Goal: Task Accomplishment & Management: Use online tool/utility

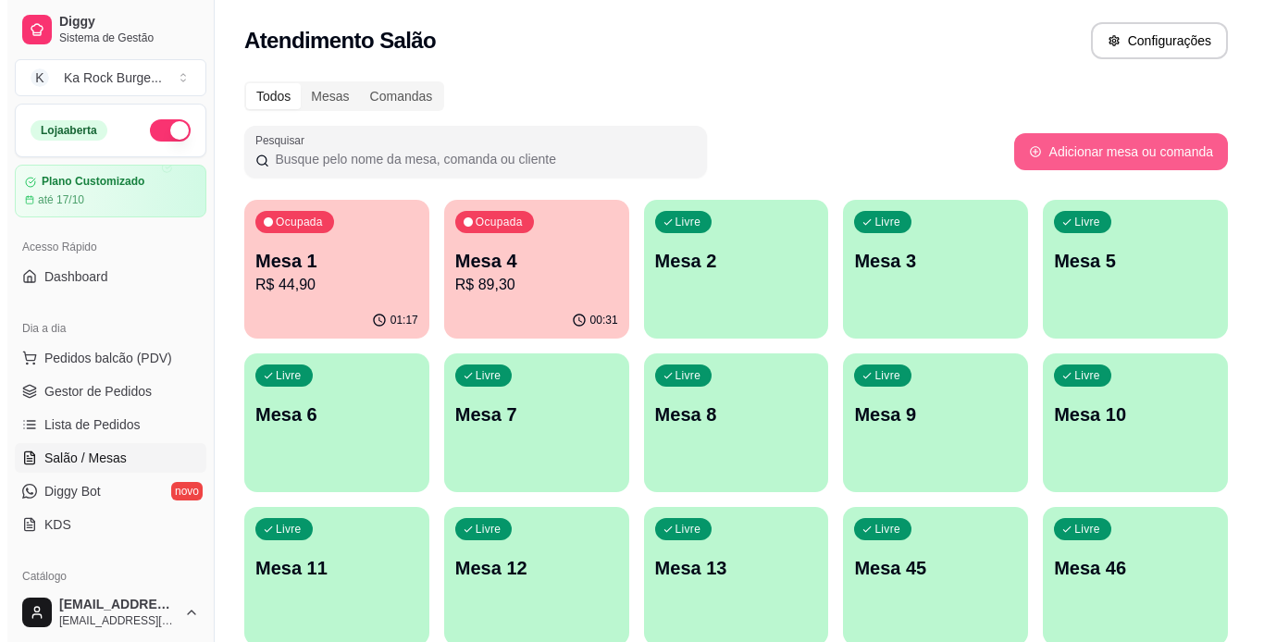
scroll to position [3, 0]
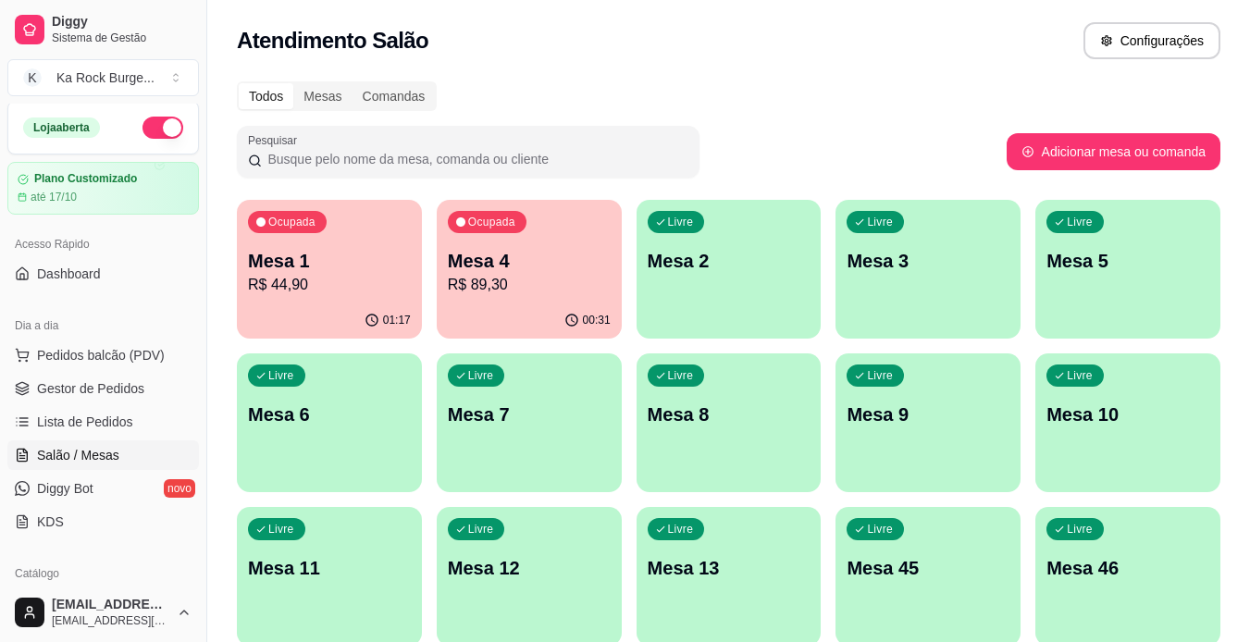
click at [305, 273] on p "Mesa 1" at bounding box center [329, 261] width 163 height 26
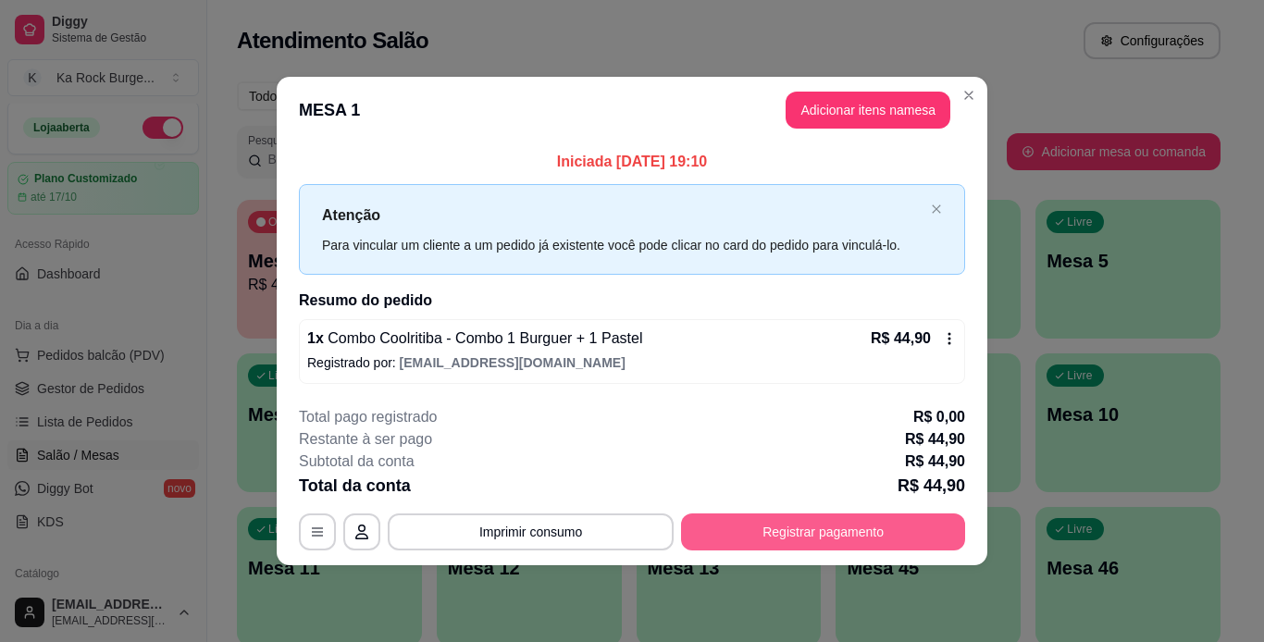
click at [767, 534] on button "Registrar pagamento" at bounding box center [823, 531] width 284 height 37
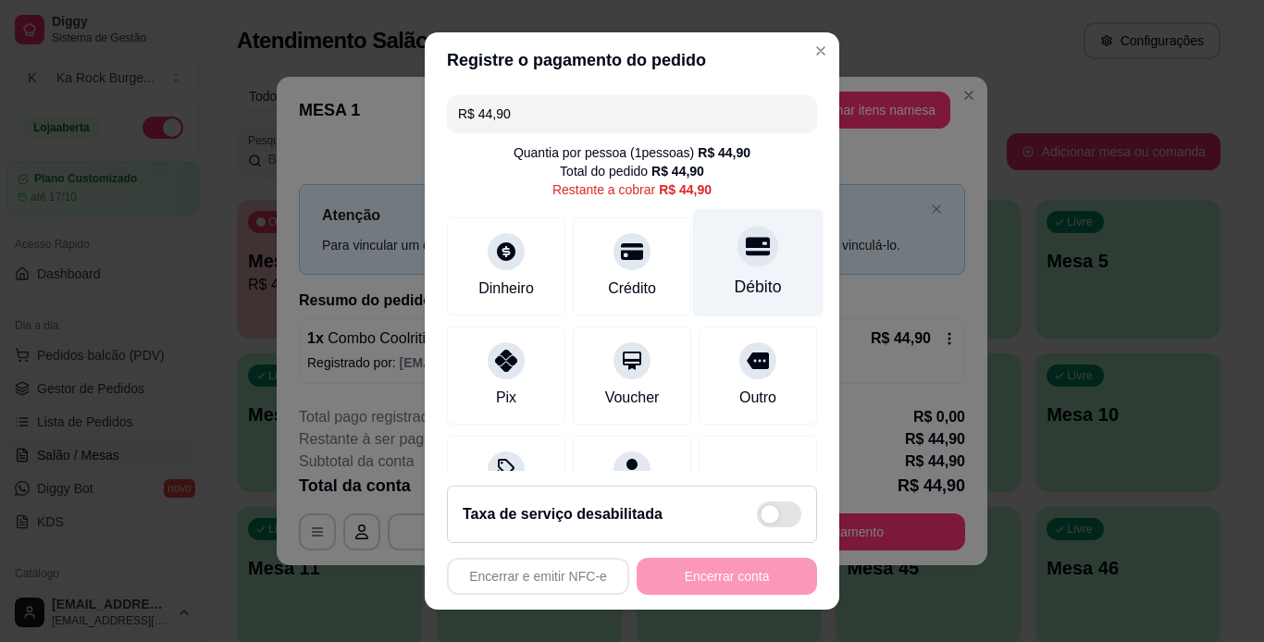
click at [735, 288] on div "Débito" at bounding box center [758, 287] width 47 height 24
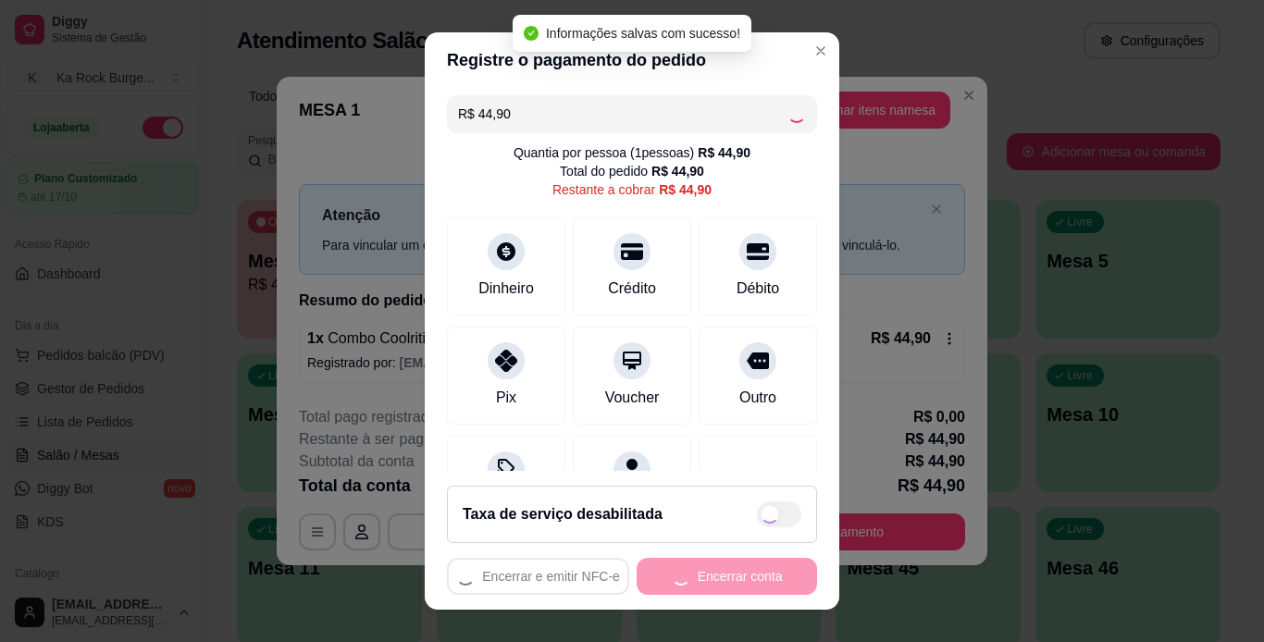
type input "R$ 0,00"
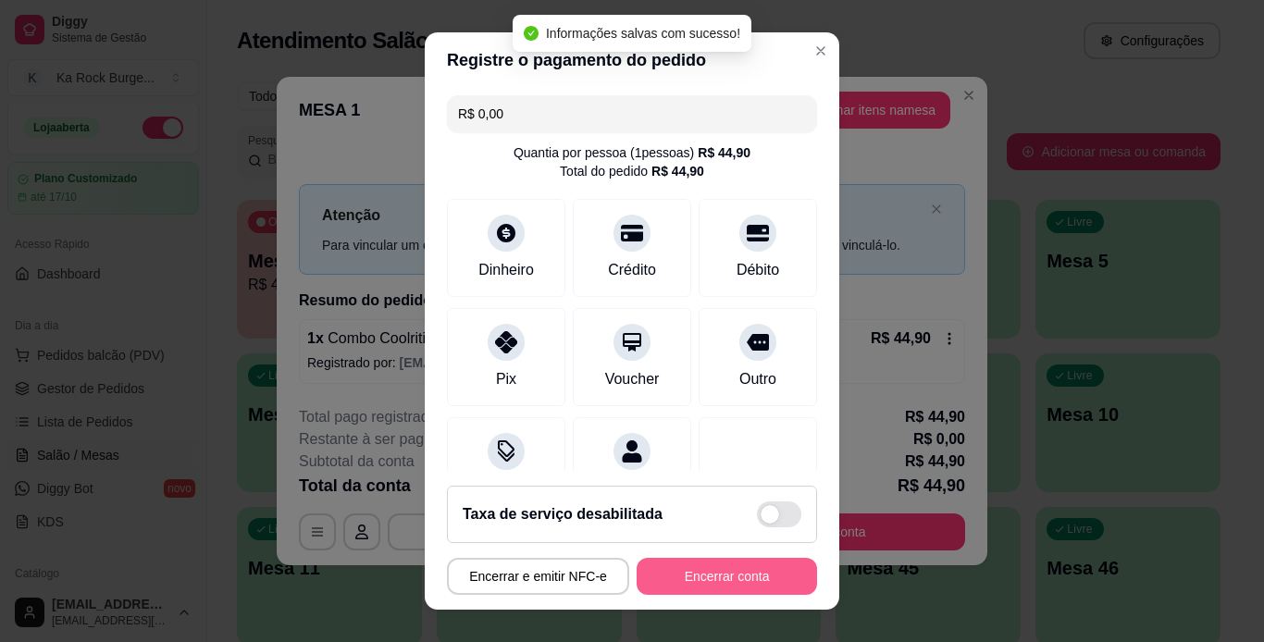
click at [719, 588] on button "Encerrar conta" at bounding box center [726, 576] width 180 height 37
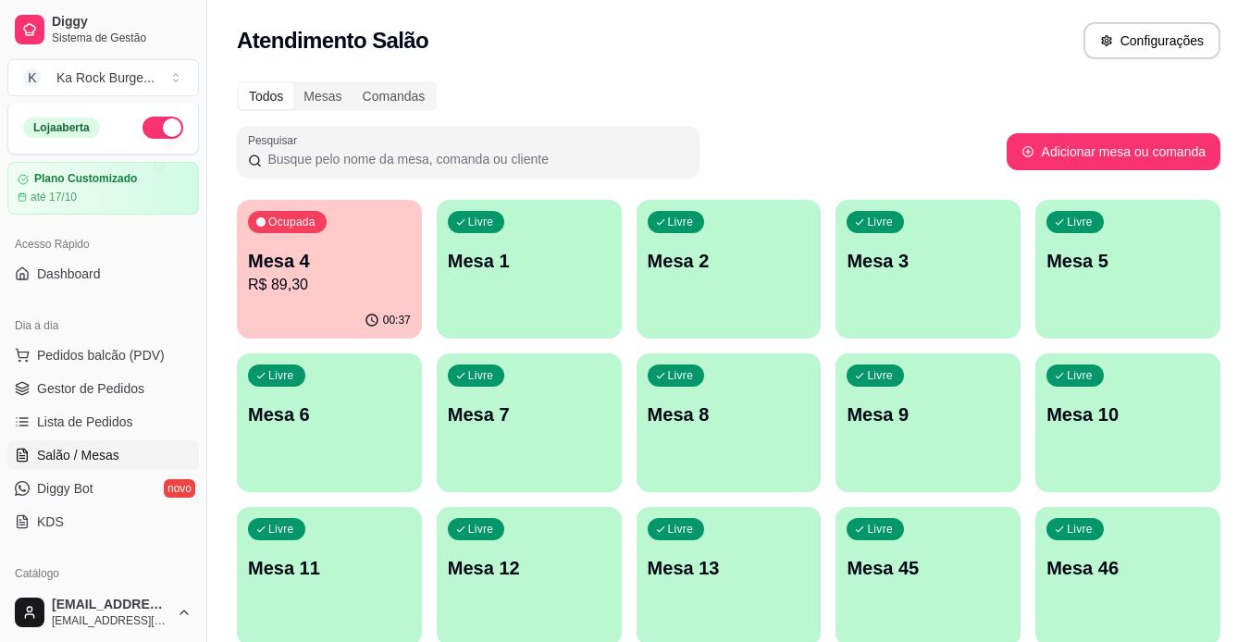
click at [313, 272] on p "Mesa 4" at bounding box center [329, 261] width 163 height 26
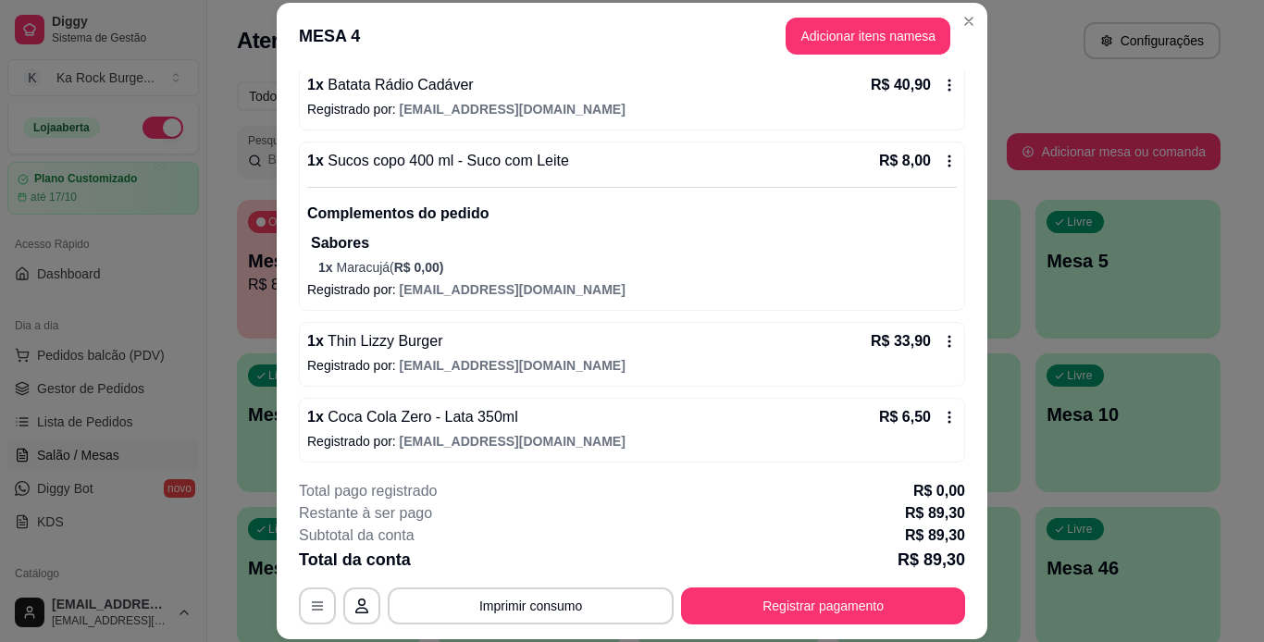
scroll to position [184, 0]
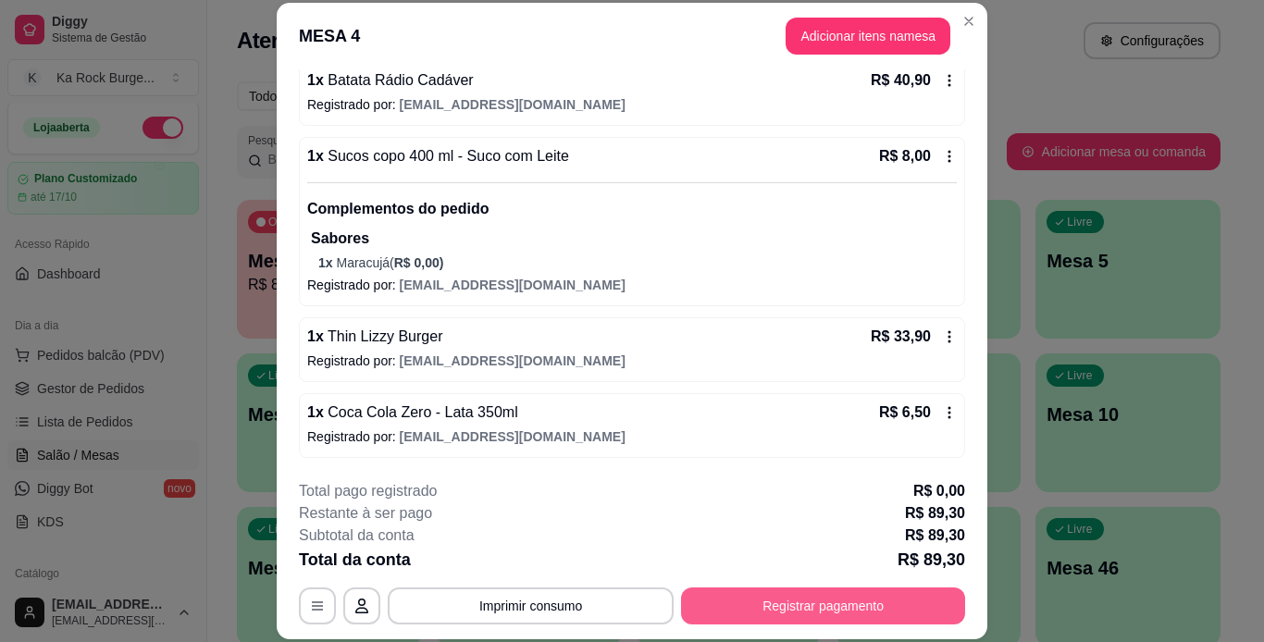
click at [828, 613] on button "Registrar pagamento" at bounding box center [823, 605] width 284 height 37
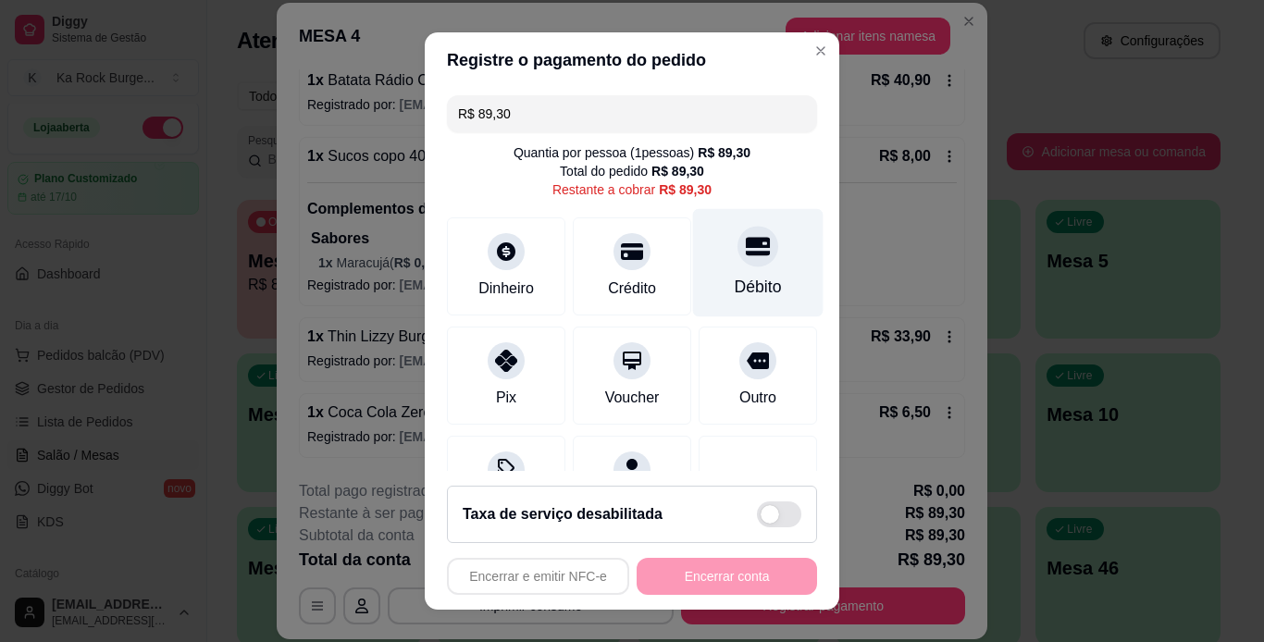
click at [758, 271] on div "Débito" at bounding box center [758, 262] width 130 height 108
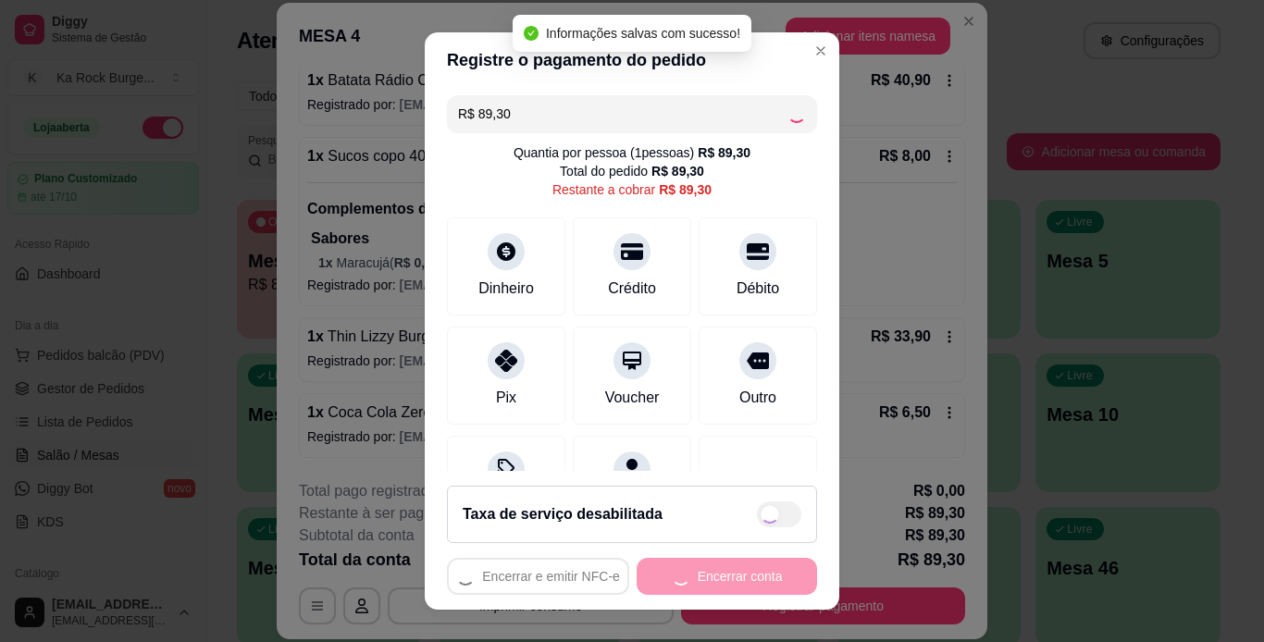
type input "R$ 0,00"
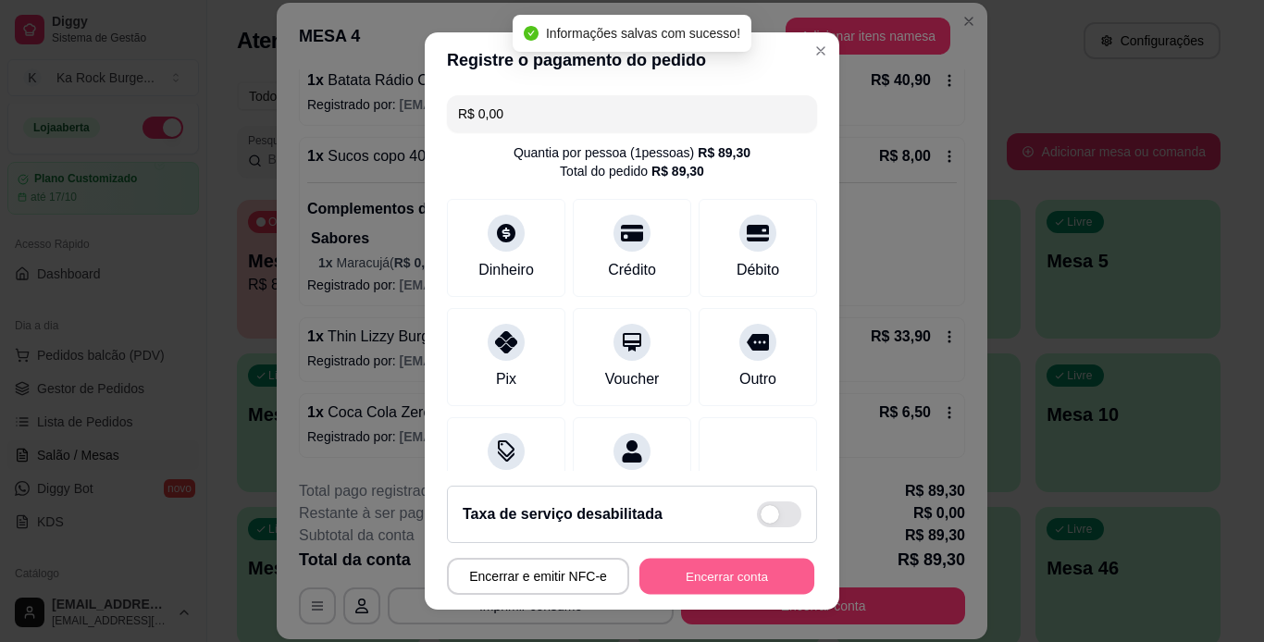
click at [734, 560] on button "Encerrar conta" at bounding box center [726, 577] width 175 height 36
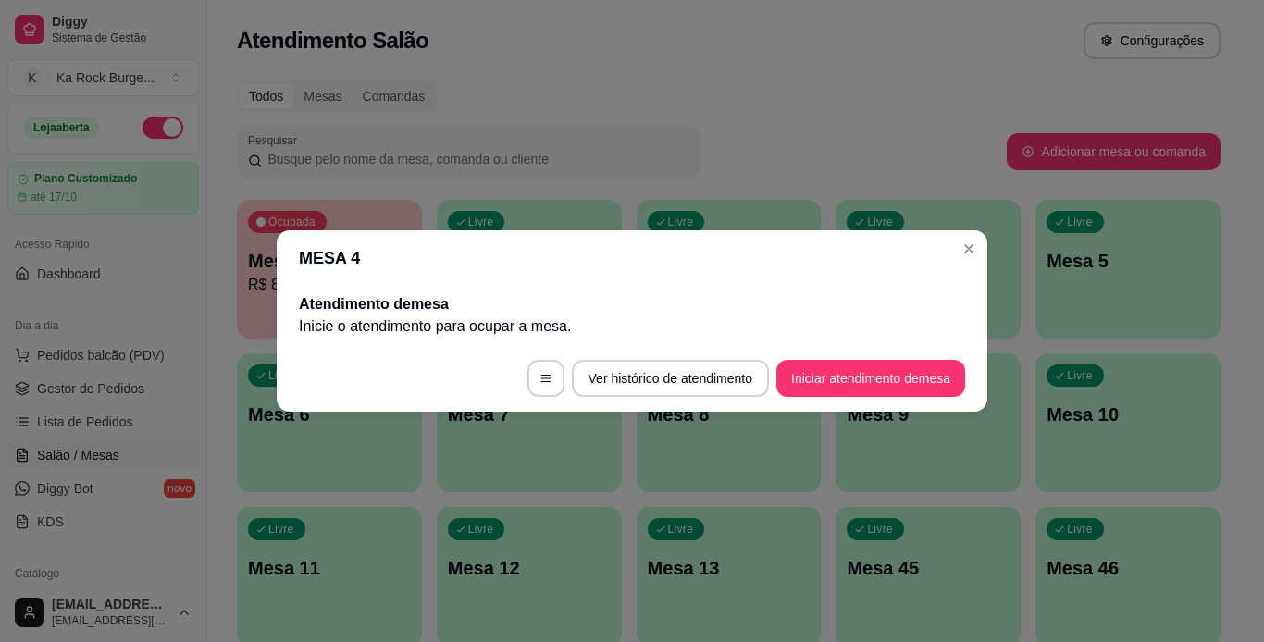
scroll to position [0, 0]
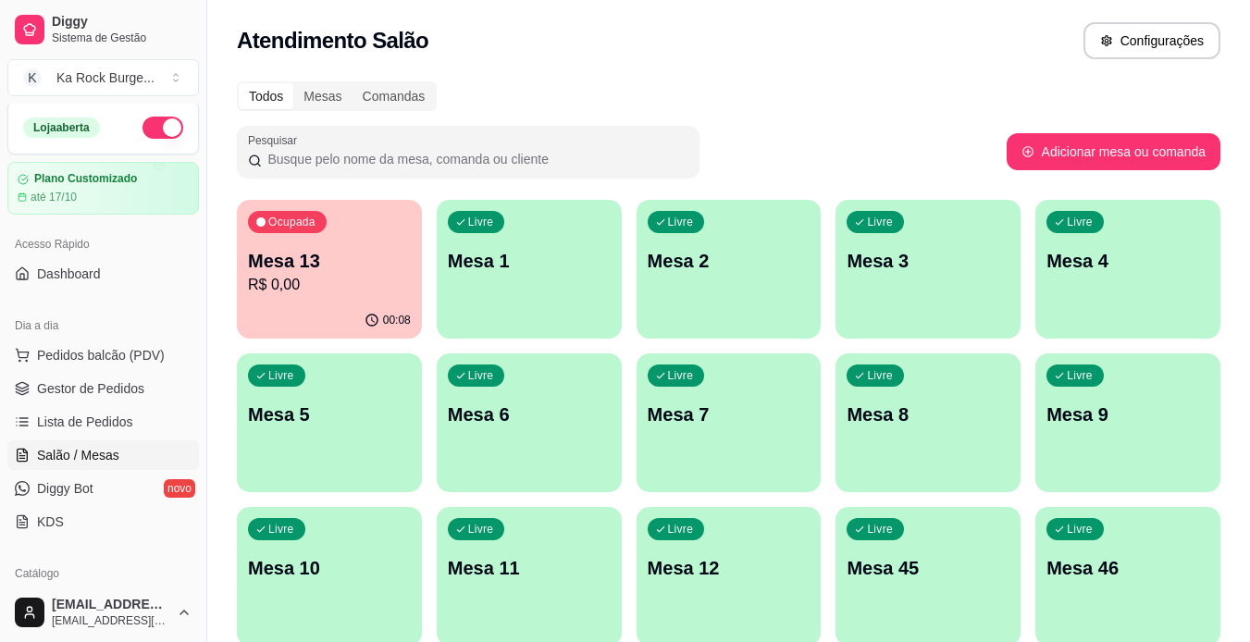
click at [303, 287] on p "R$ 0,00" at bounding box center [329, 285] width 163 height 22
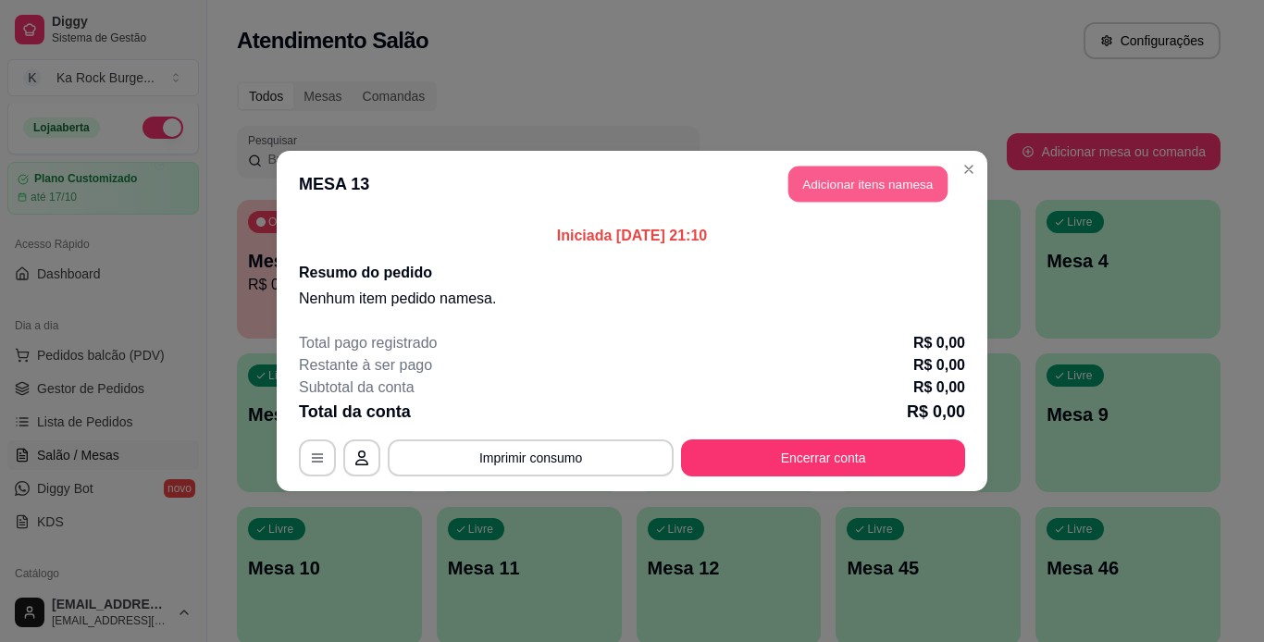
click at [856, 190] on button "Adicionar itens na mesa" at bounding box center [867, 185] width 159 height 36
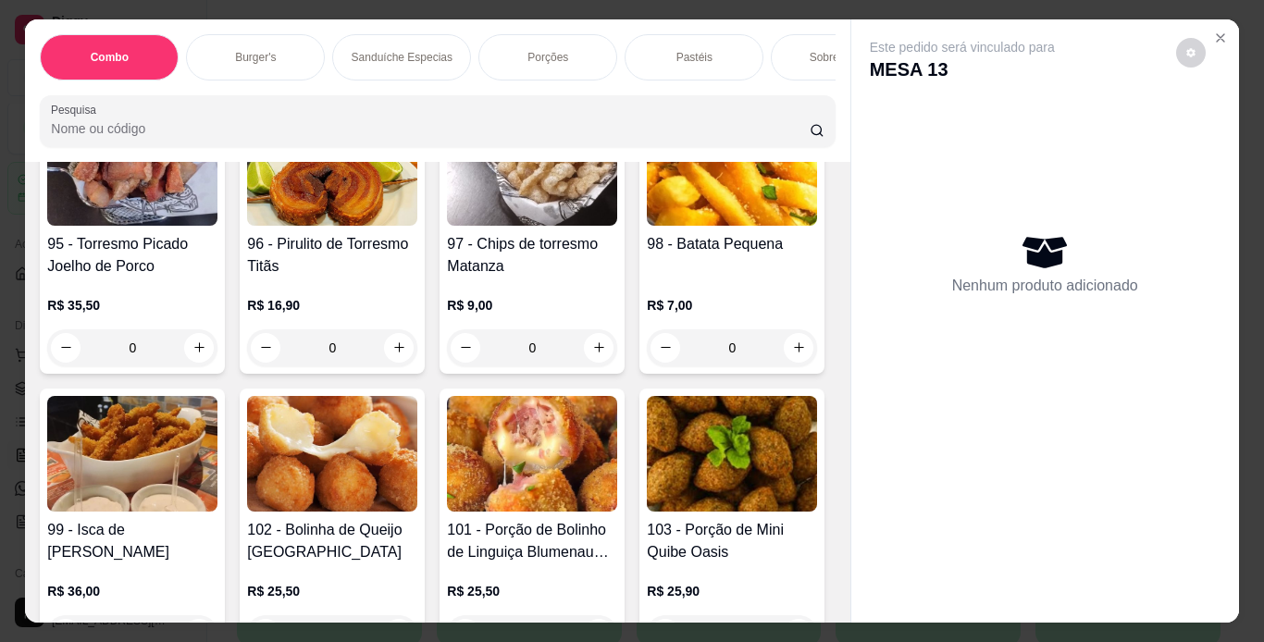
scroll to position [3526, 0]
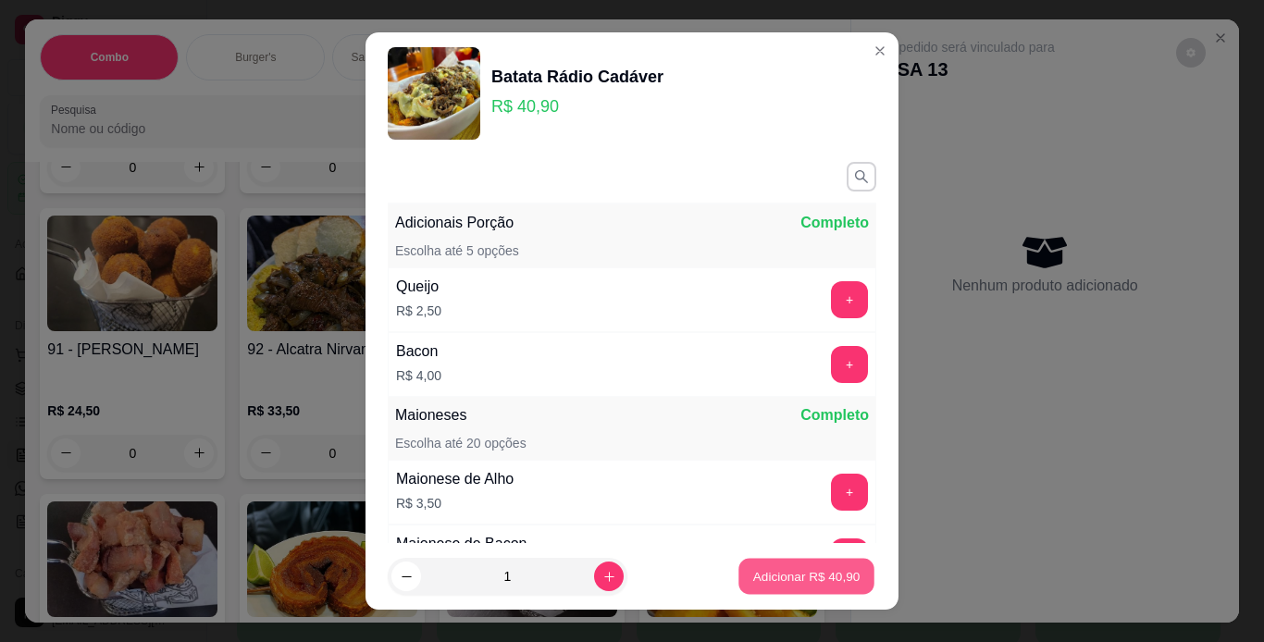
click at [773, 580] on p "Adicionar R$ 40,90" at bounding box center [806, 577] width 107 height 18
type input "1"
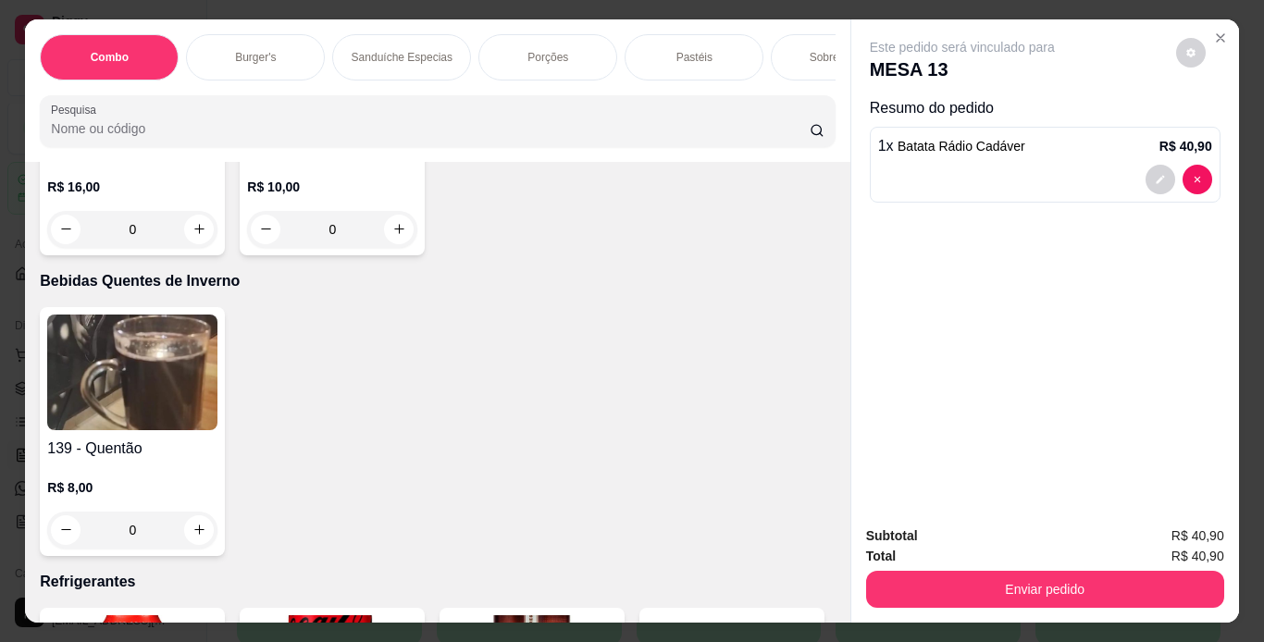
scroll to position [7444, 0]
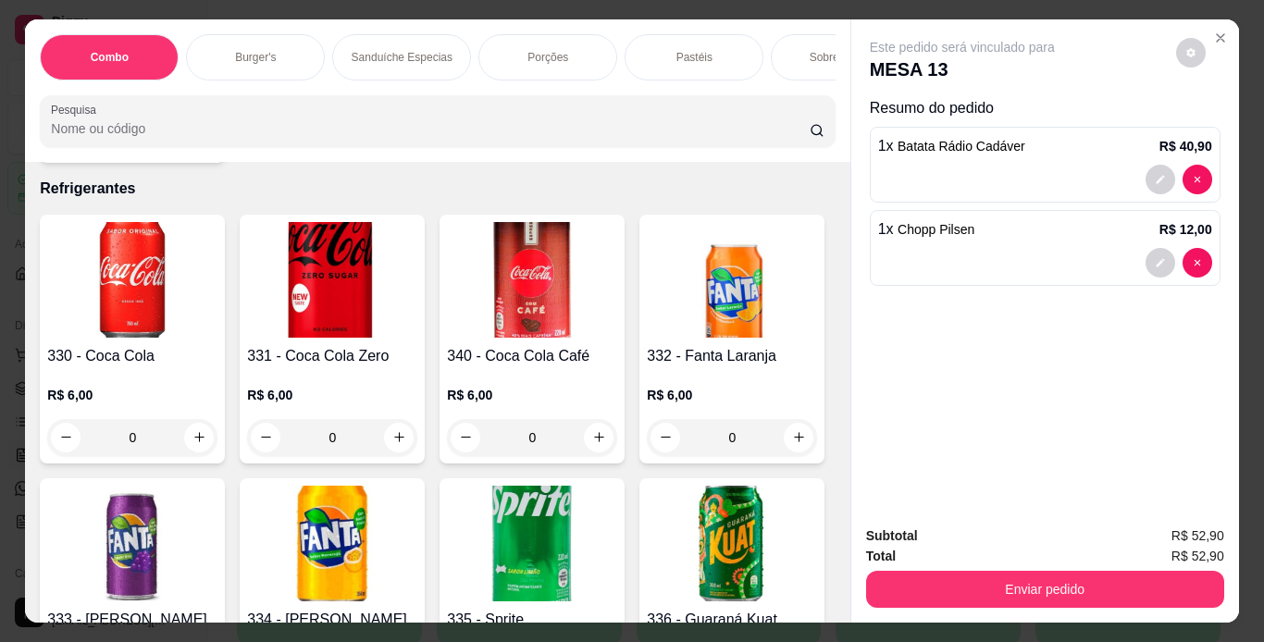
type input "2"
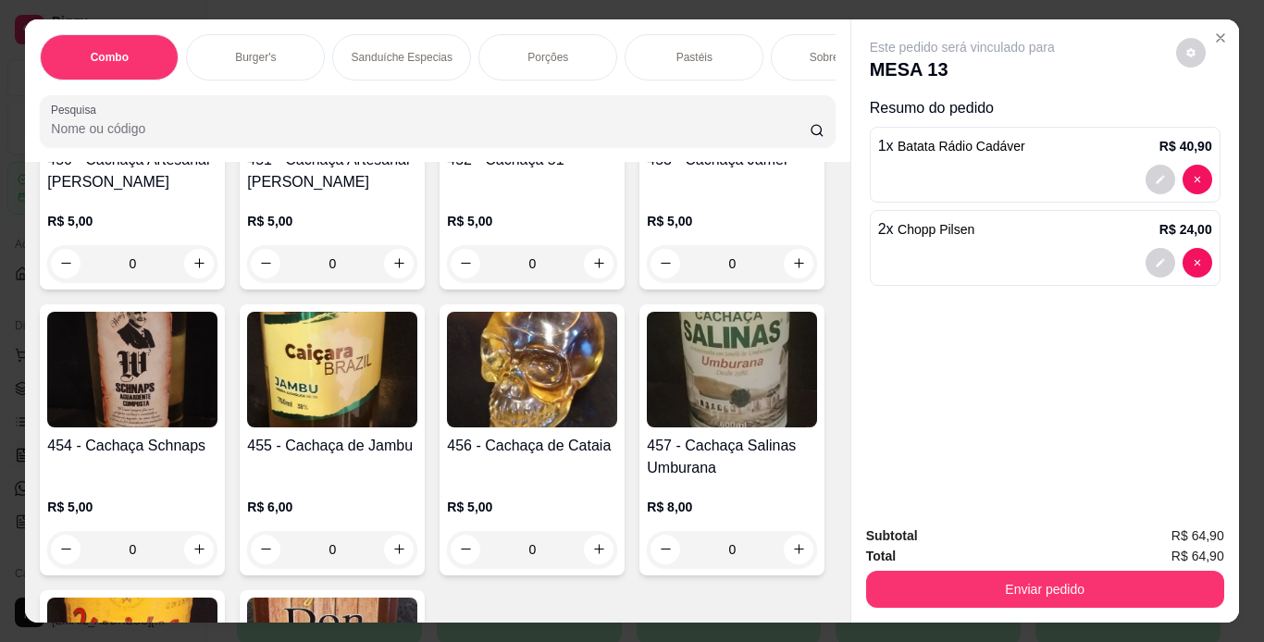
scroll to position [12146, 0]
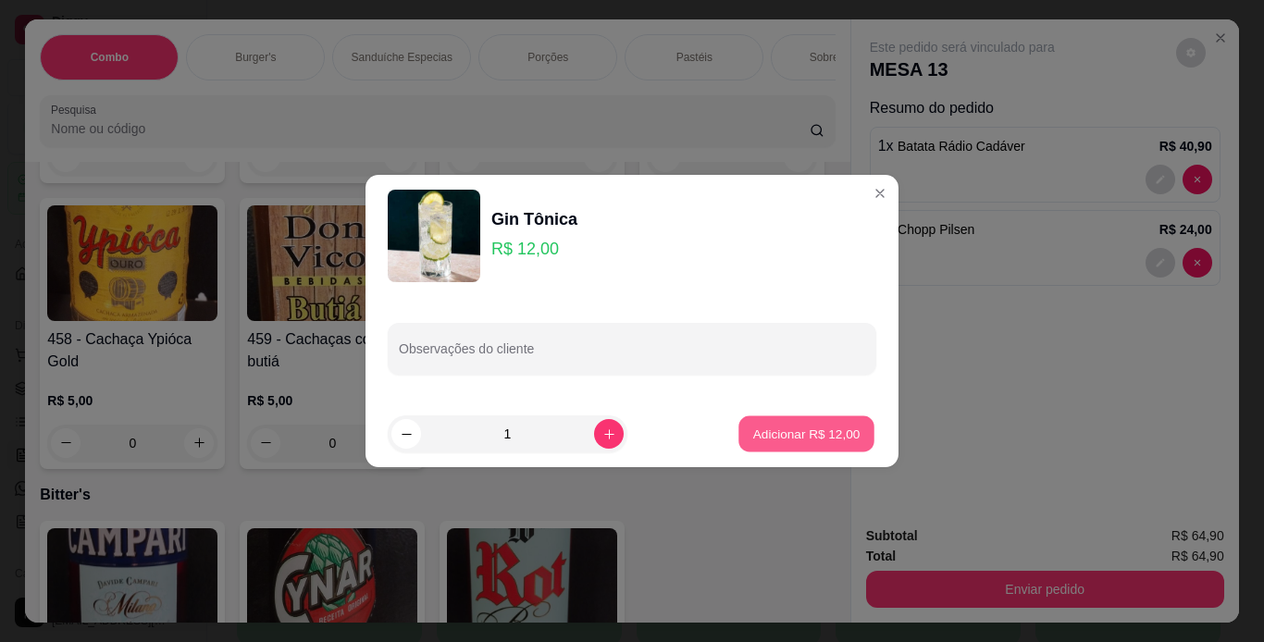
click at [792, 436] on p "Adicionar R$ 12,00" at bounding box center [806, 434] width 107 height 18
type input "1"
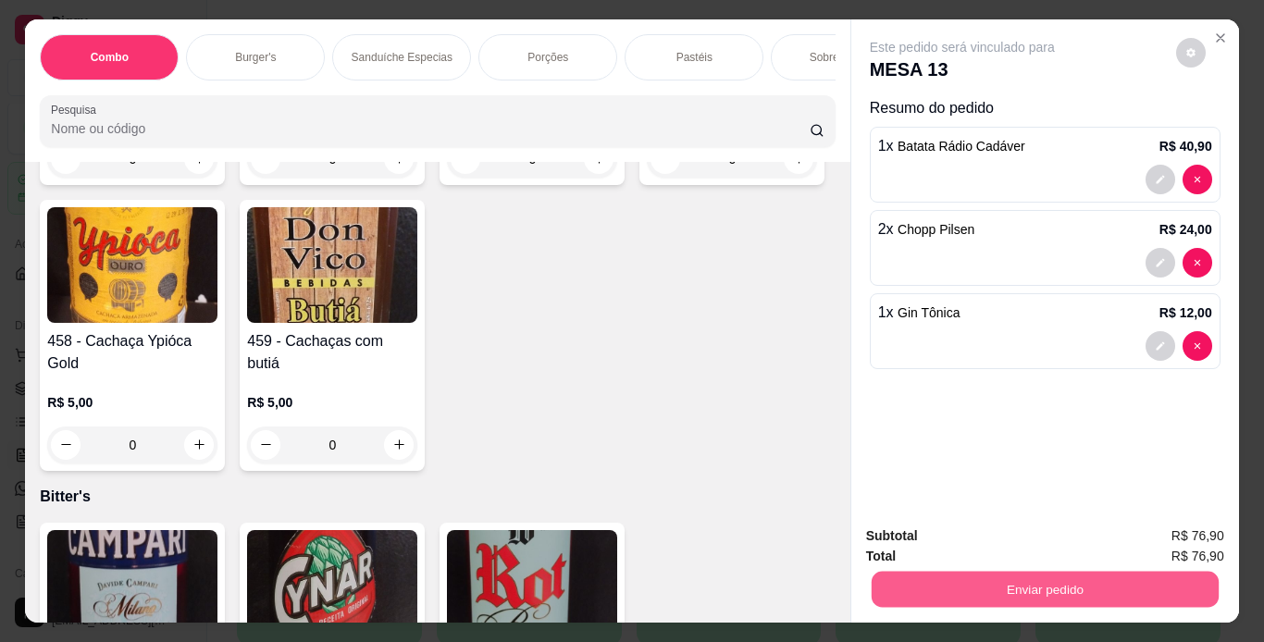
click at [886, 586] on button "Enviar pedido" at bounding box center [1044, 590] width 347 height 36
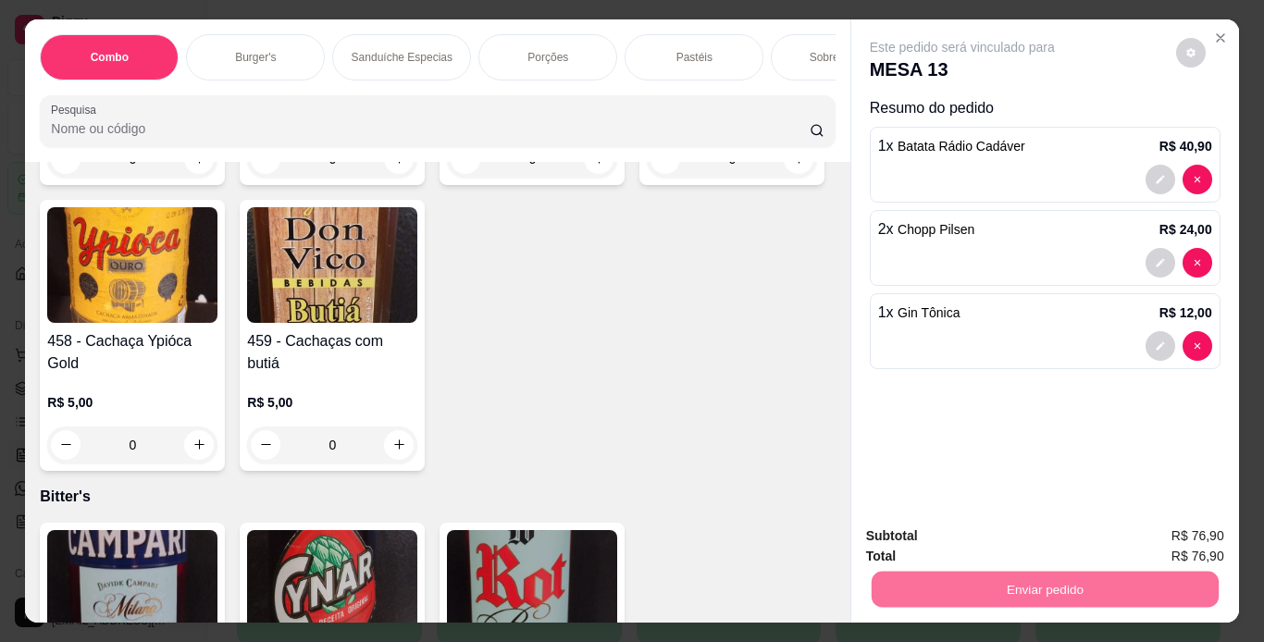
click at [1157, 526] on button "Enviar pedido" at bounding box center [1175, 537] width 105 height 35
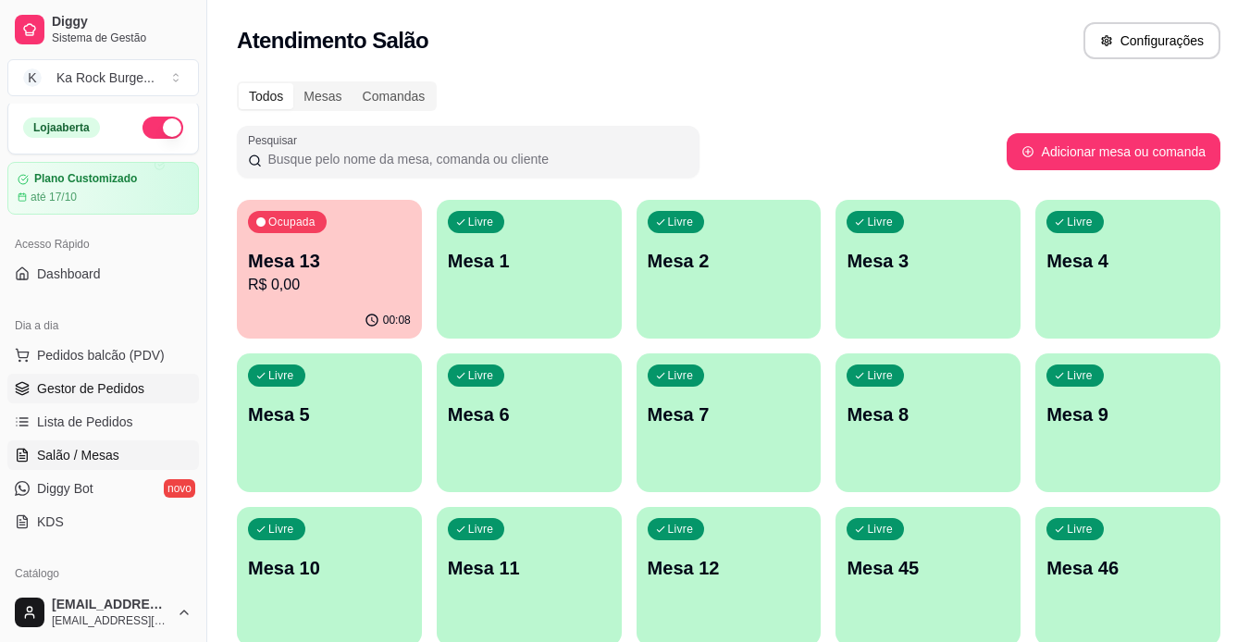
click at [93, 392] on span "Gestor de Pedidos" at bounding box center [90, 388] width 107 height 19
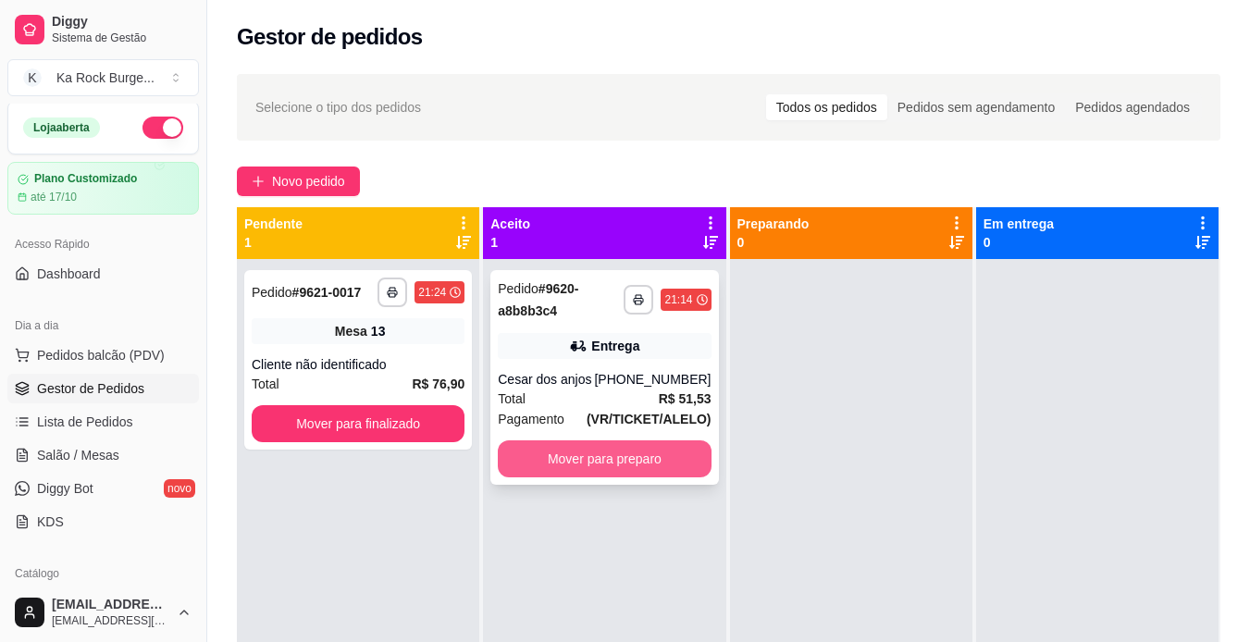
click at [634, 461] on button "Mover para preparo" at bounding box center [604, 458] width 213 height 37
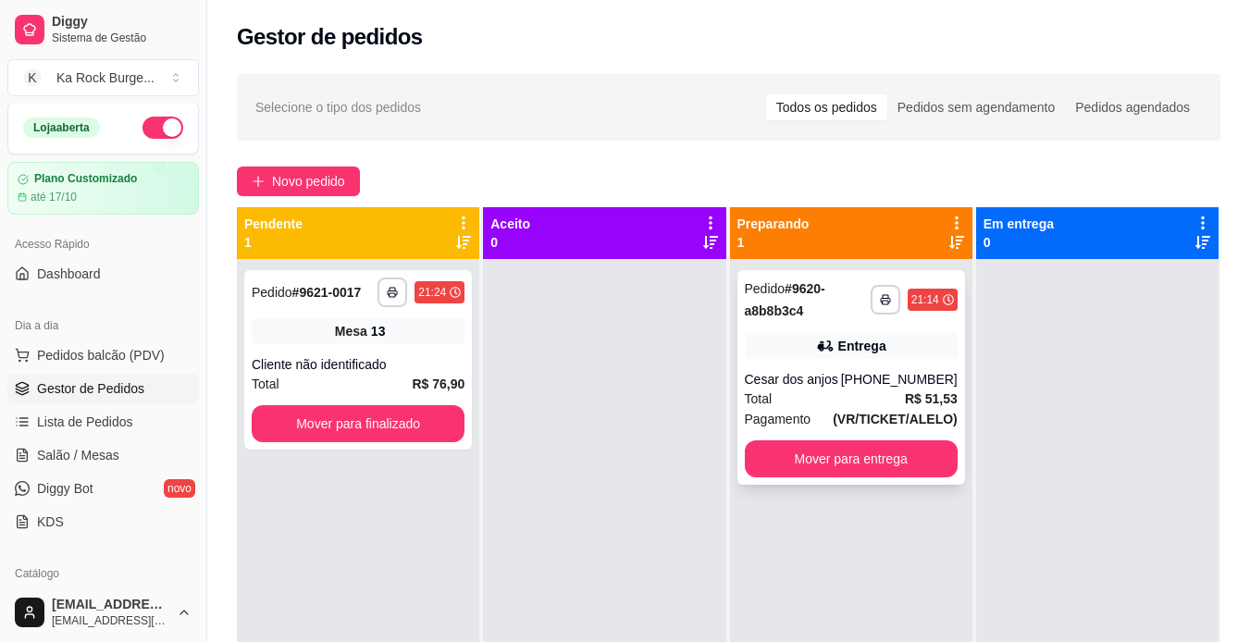
click at [840, 377] on div "Cesar dos anjos" at bounding box center [793, 379] width 96 height 19
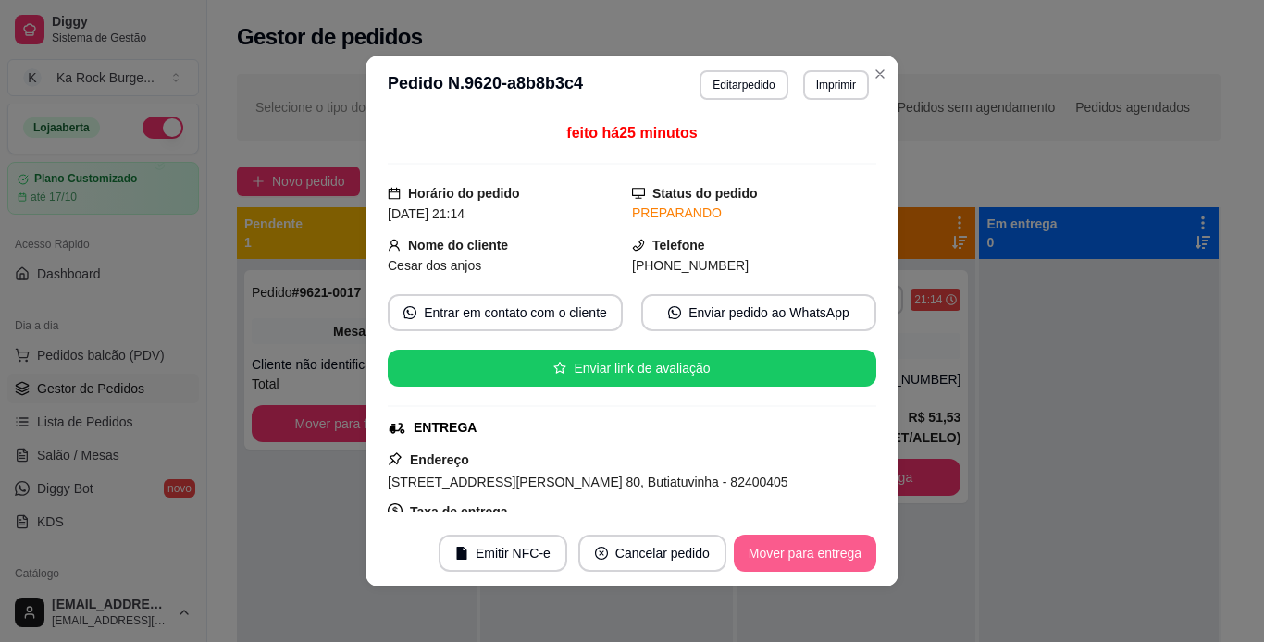
click at [834, 556] on button "Mover para entrega" at bounding box center [805, 553] width 142 height 37
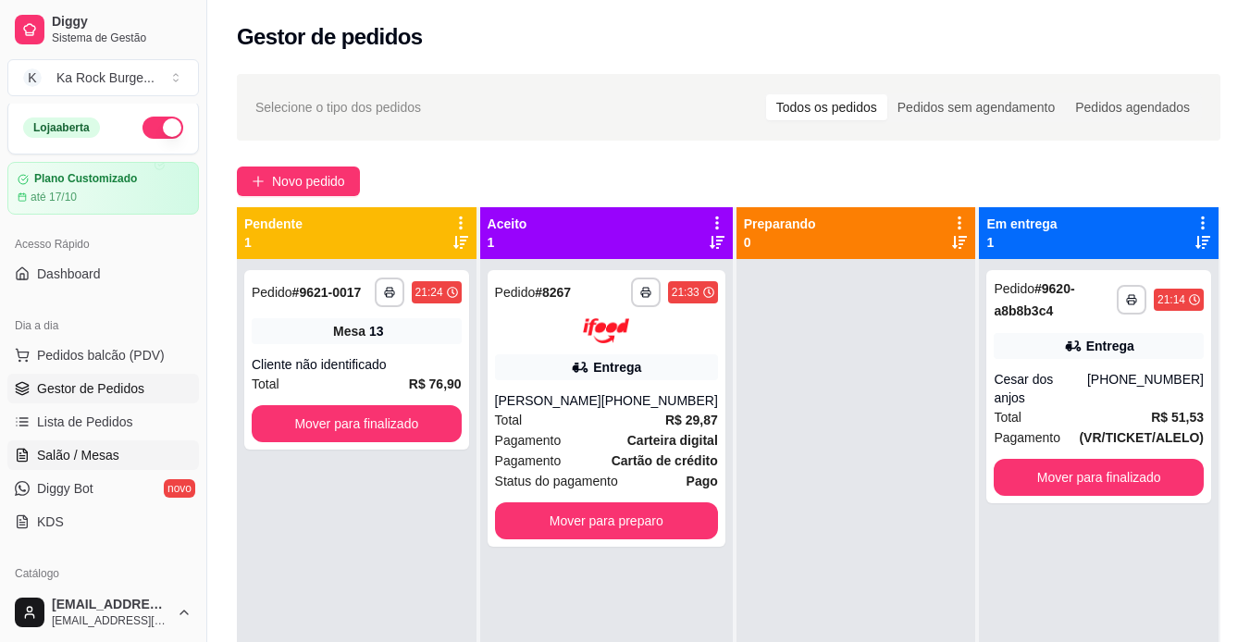
click at [92, 456] on span "Salão / Mesas" at bounding box center [78, 455] width 82 height 19
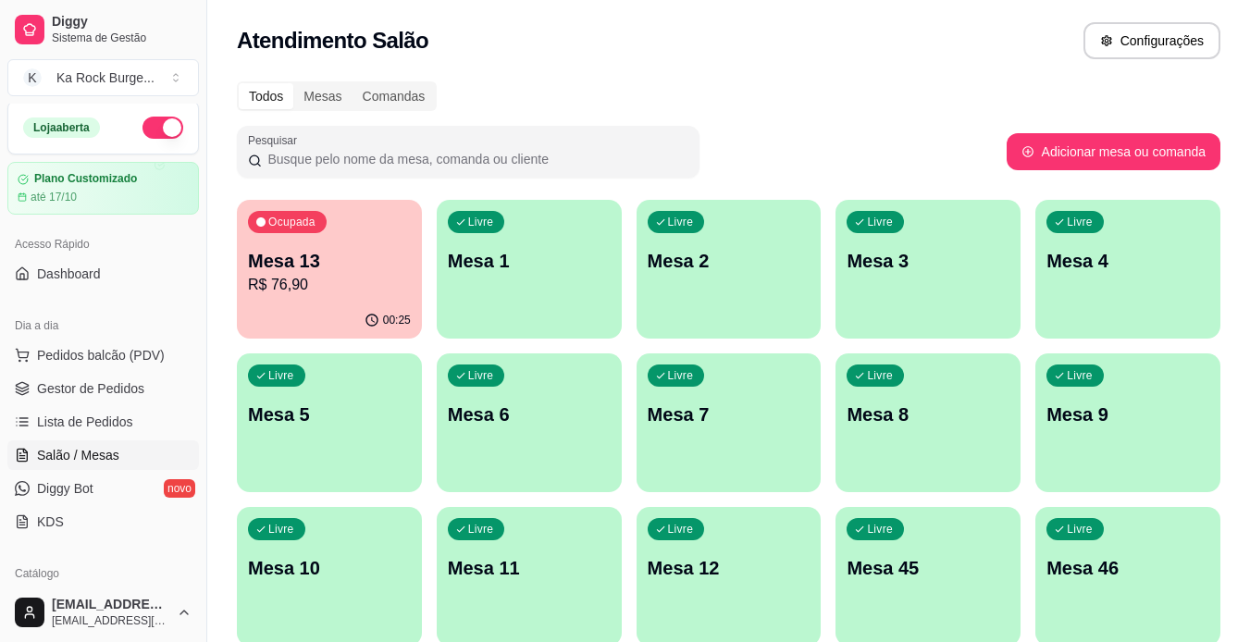
click at [1090, 320] on div "button" at bounding box center [1127, 327] width 185 height 22
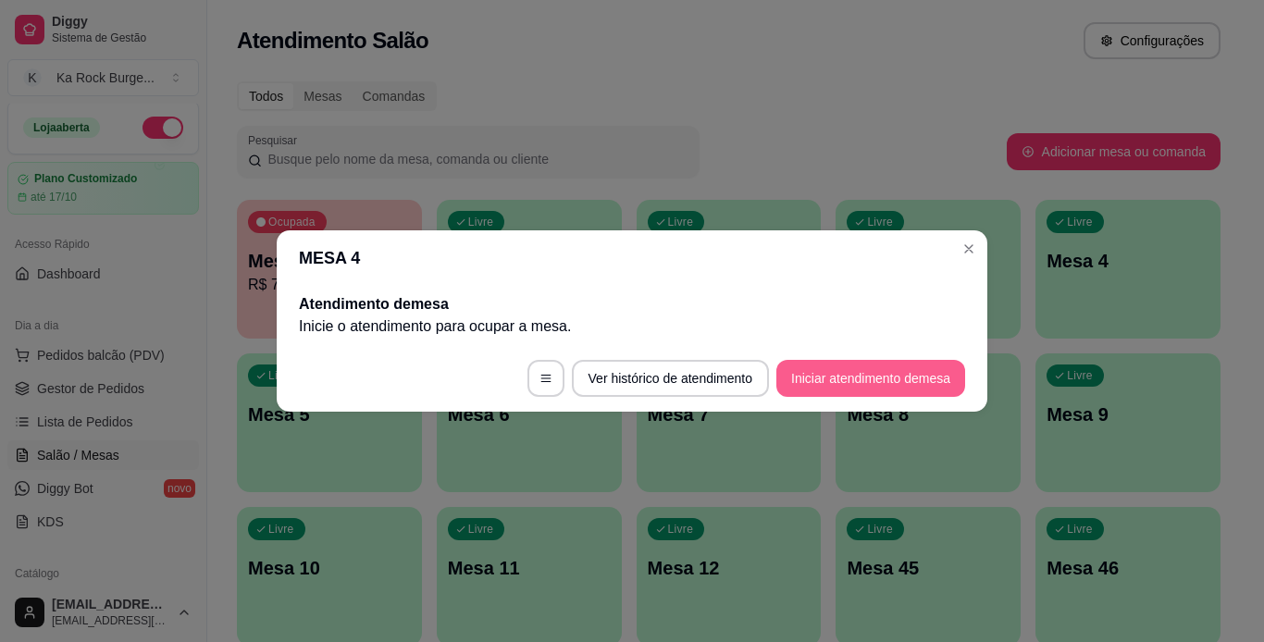
click at [887, 381] on button "Iniciar atendimento de mesa" at bounding box center [870, 378] width 189 height 37
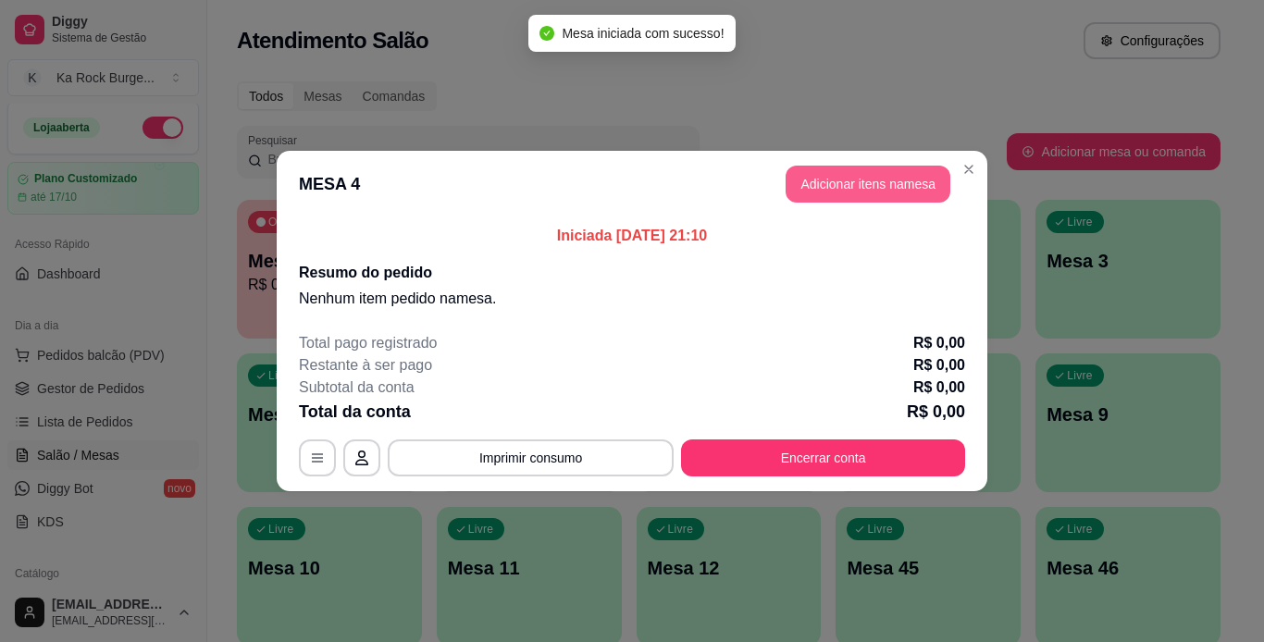
click at [876, 191] on button "Adicionar itens na mesa" at bounding box center [867, 184] width 165 height 37
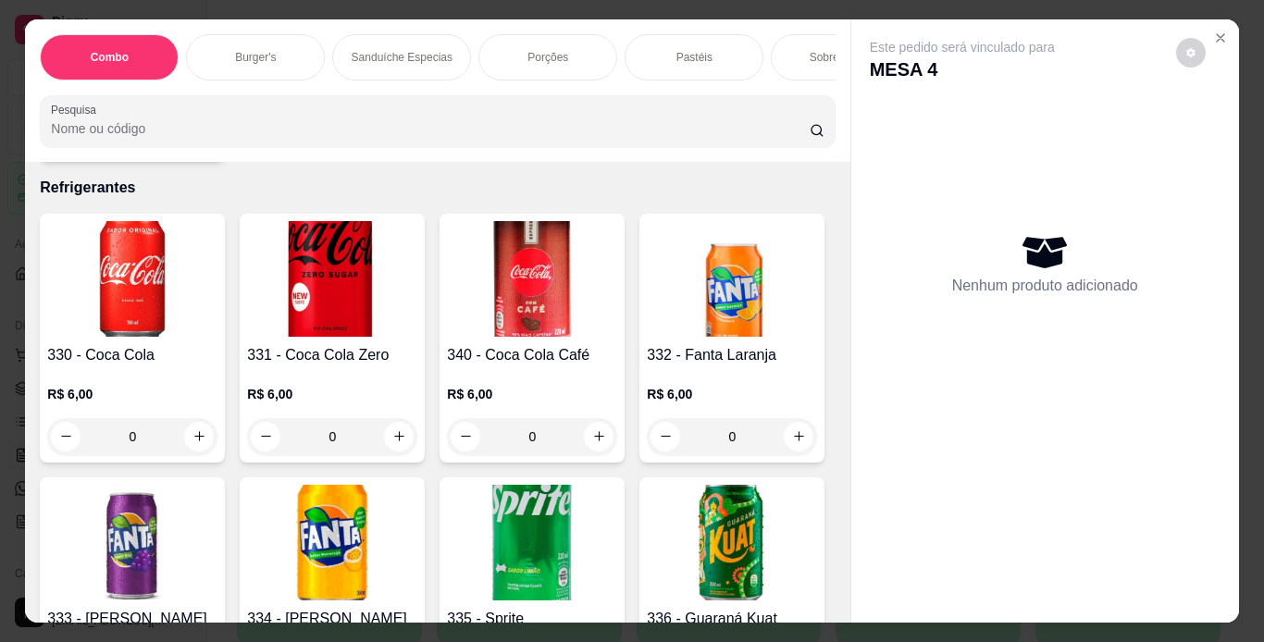
scroll to position [7052, 0]
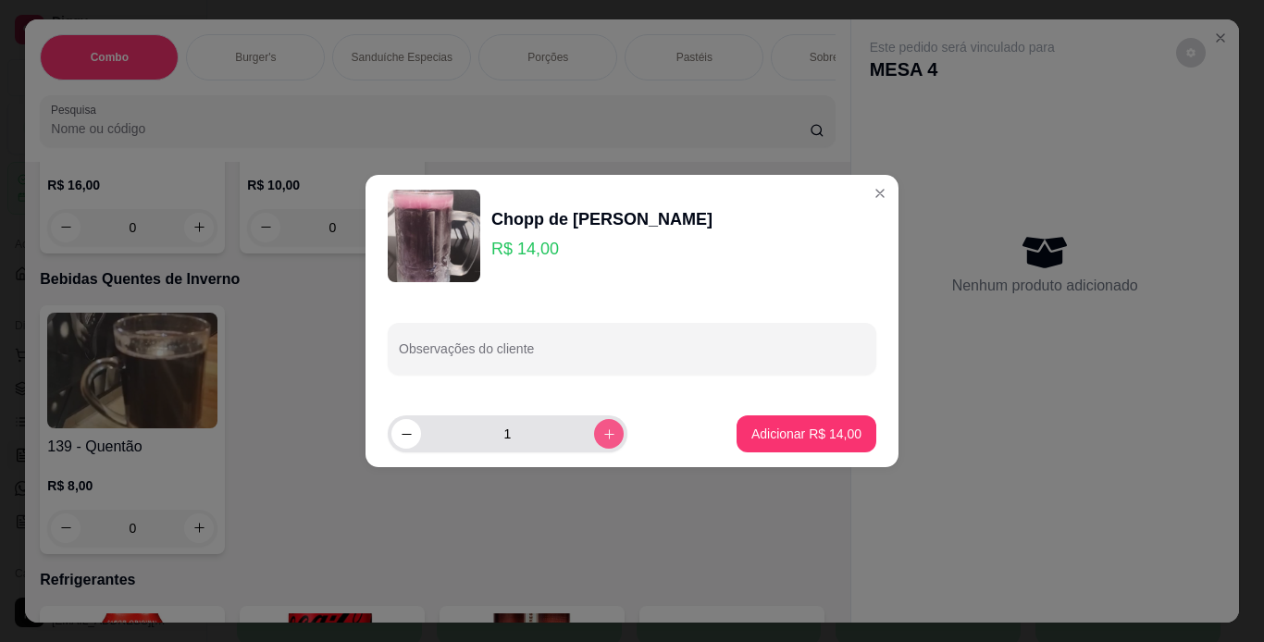
click at [594, 438] on button "increase-product-quantity" at bounding box center [609, 434] width 30 height 30
type input "2"
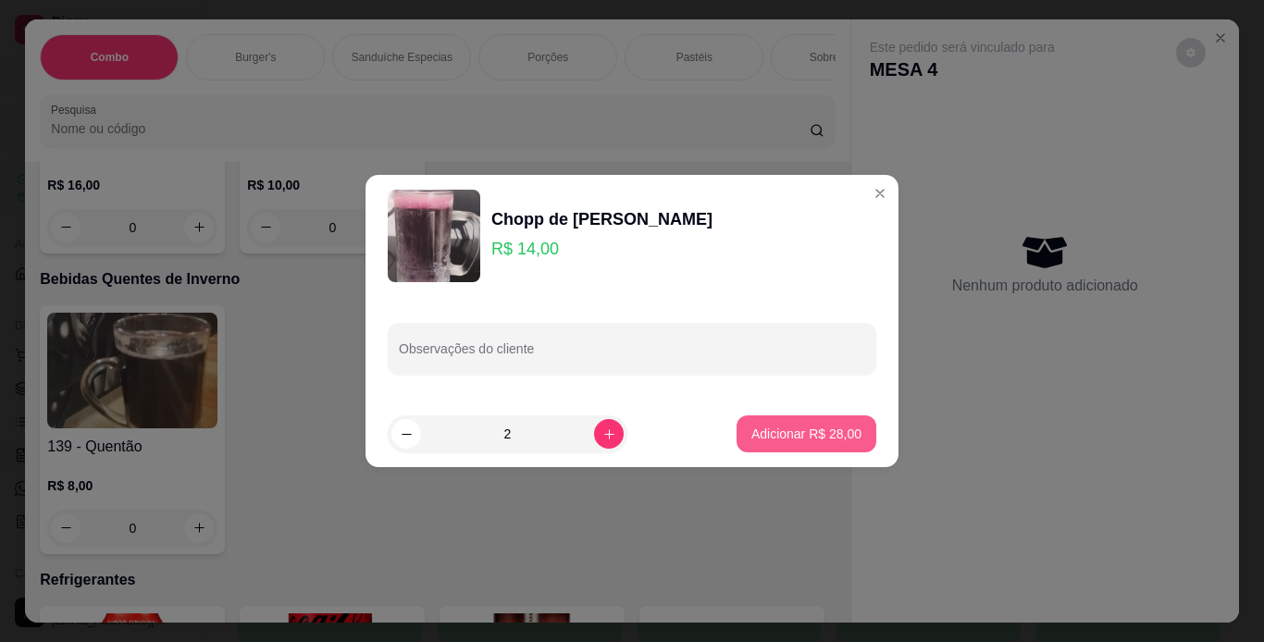
click at [783, 440] on p "Adicionar R$ 28,00" at bounding box center [806, 434] width 110 height 19
type input "2"
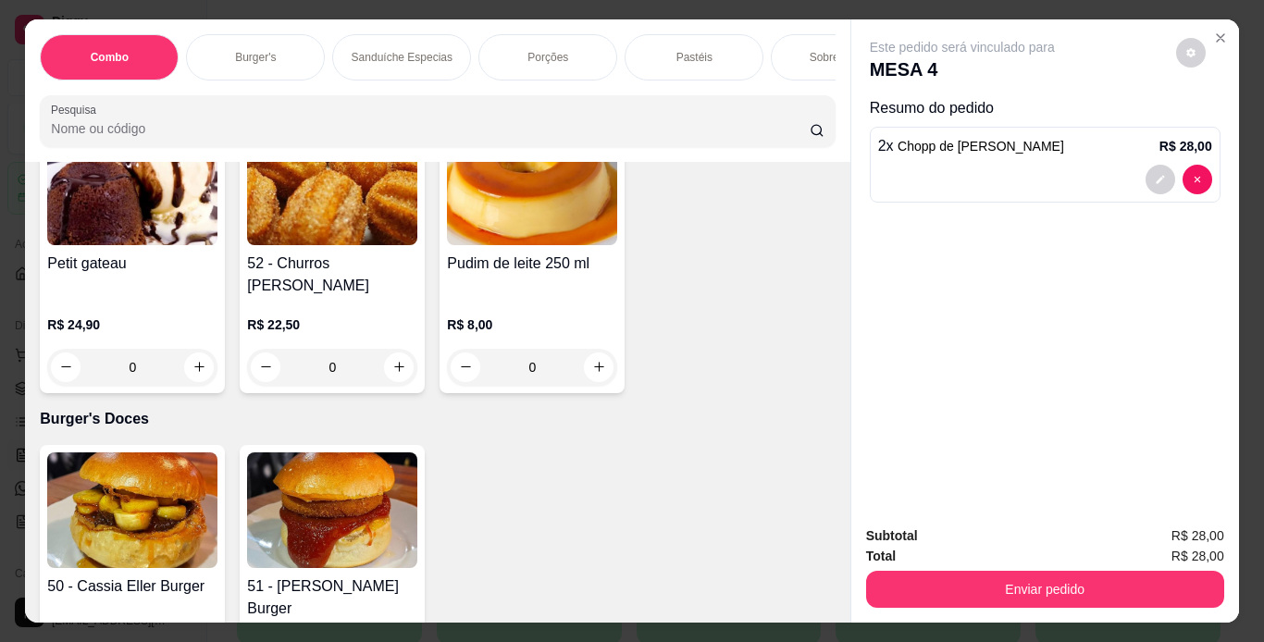
scroll to position [4701, 0]
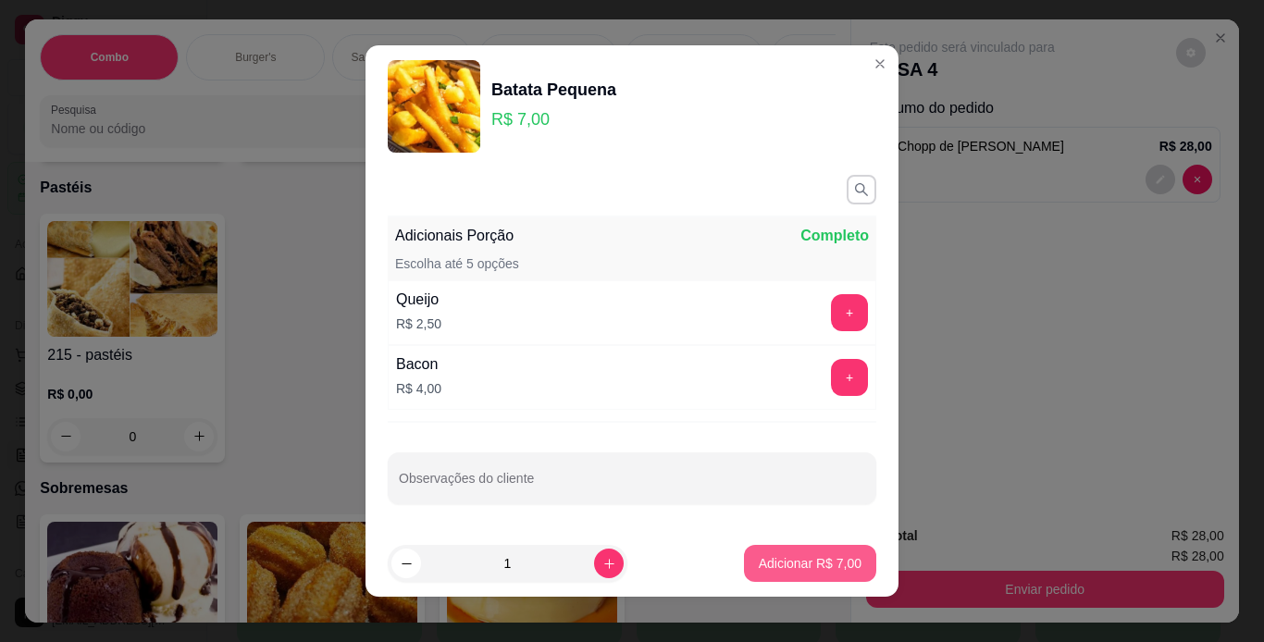
click at [770, 558] on p "Adicionar R$ 7,00" at bounding box center [810, 563] width 103 height 19
type input "1"
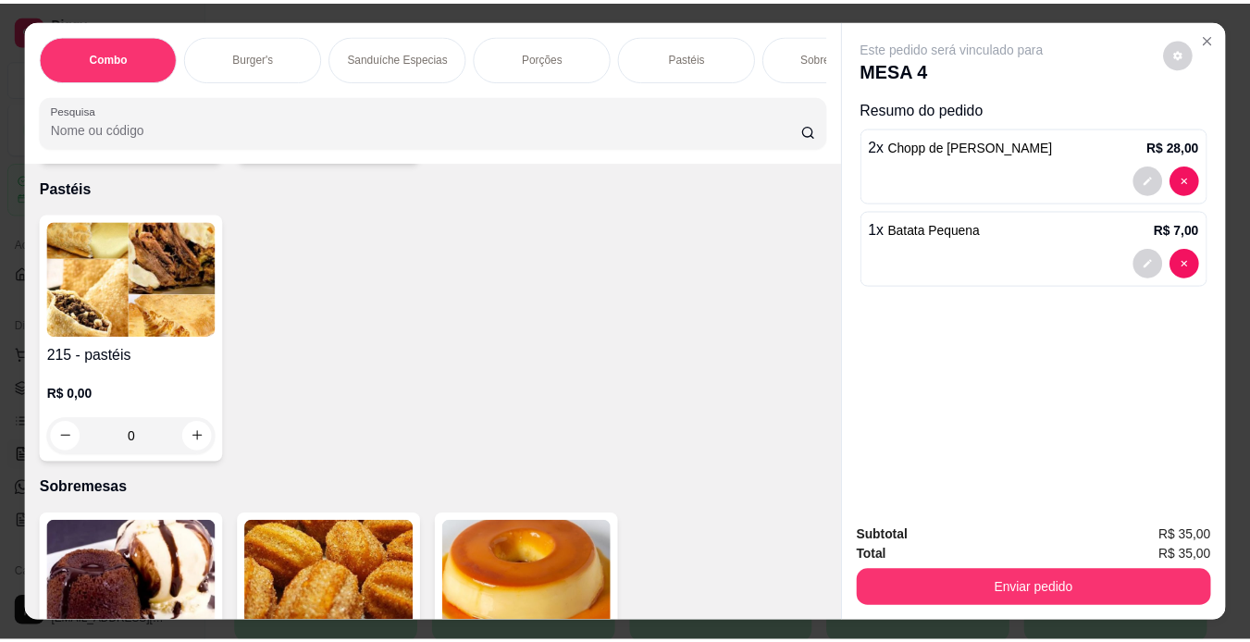
scroll to position [4310, 0]
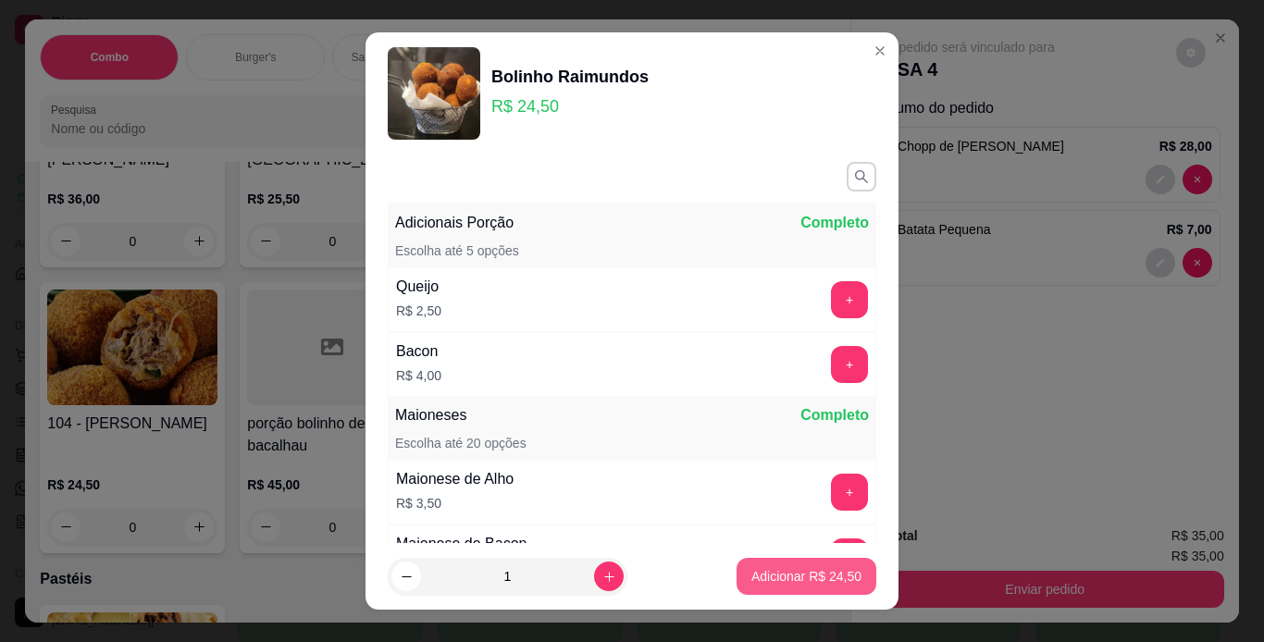
click at [795, 578] on p "Adicionar R$ 24,50" at bounding box center [806, 576] width 110 height 19
type input "1"
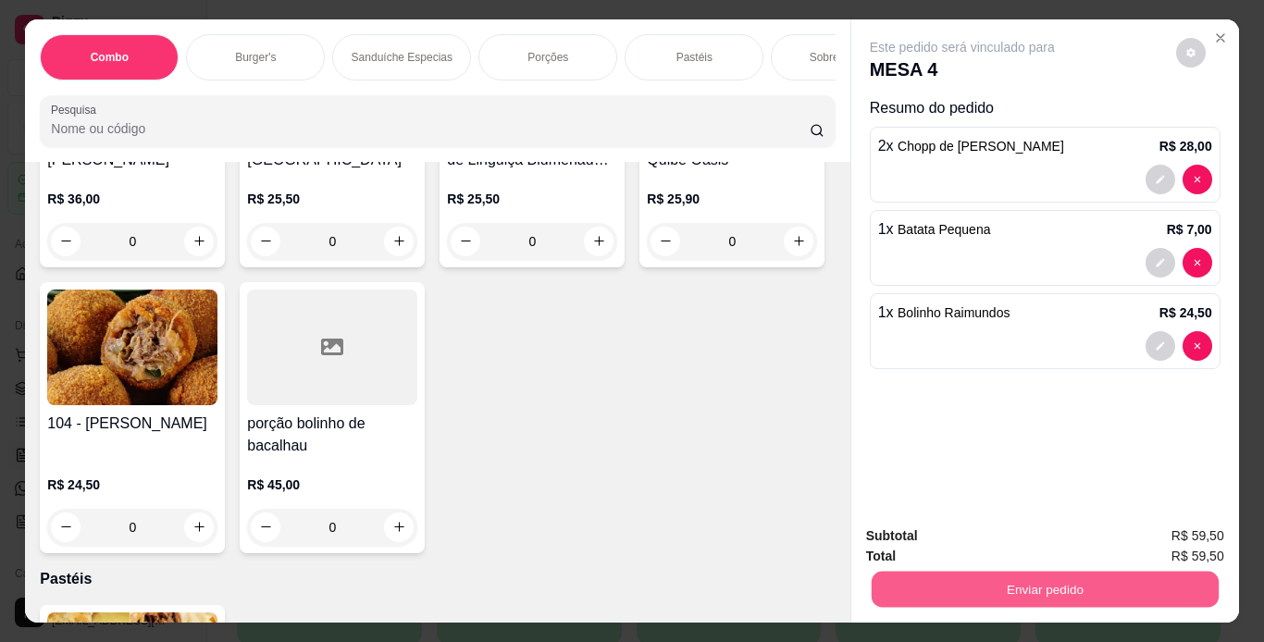
click at [902, 595] on button "Enviar pedido" at bounding box center [1044, 590] width 347 height 36
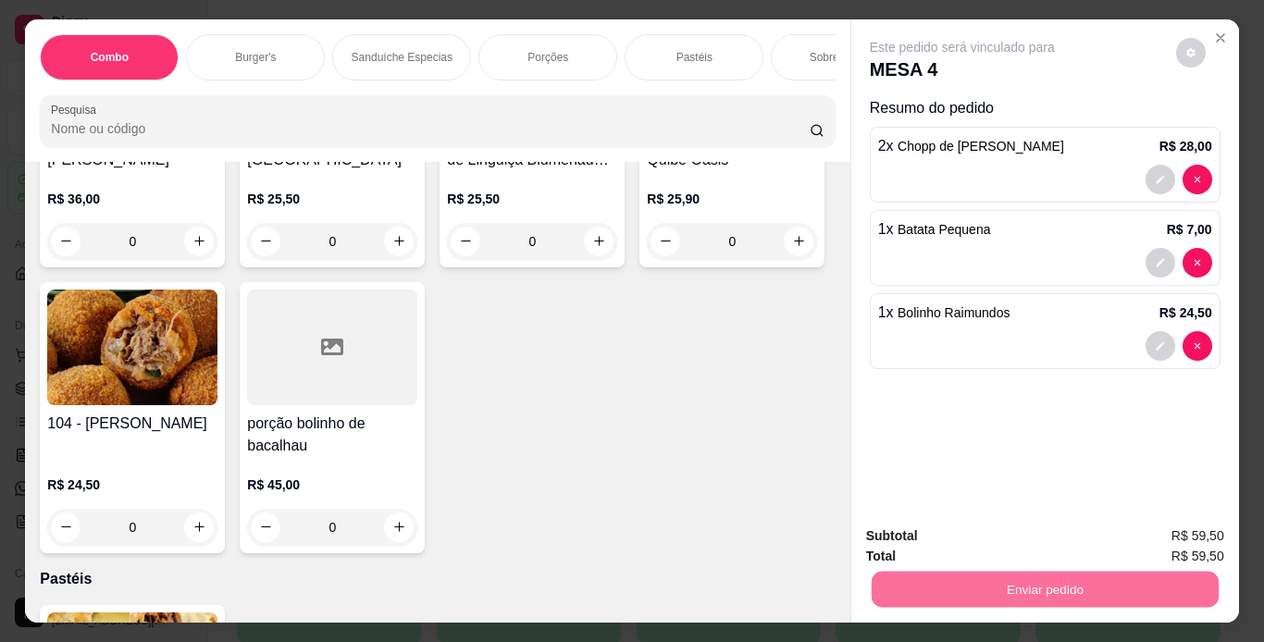
click at [1138, 540] on button "Enviar pedido" at bounding box center [1176, 537] width 102 height 34
